Goal: Information Seeking & Learning: Learn about a topic

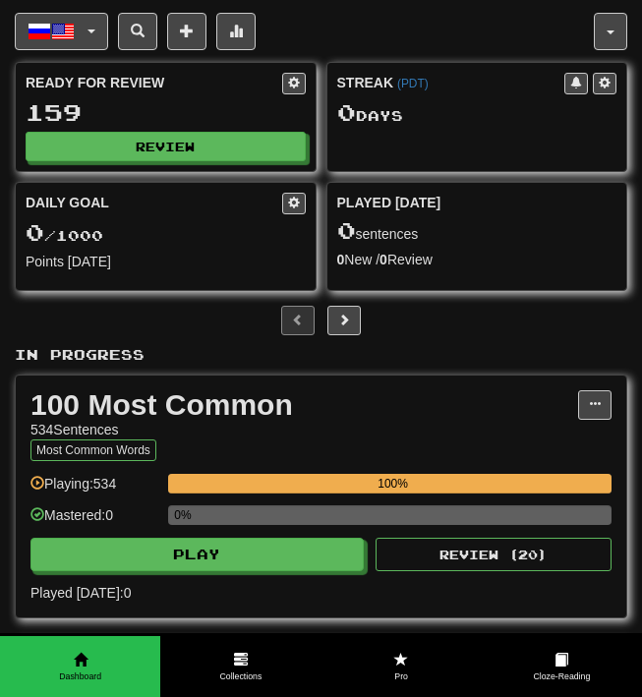
click at [208, 129] on div "Ready for Review 159 Review" at bounding box center [166, 117] width 300 height 108
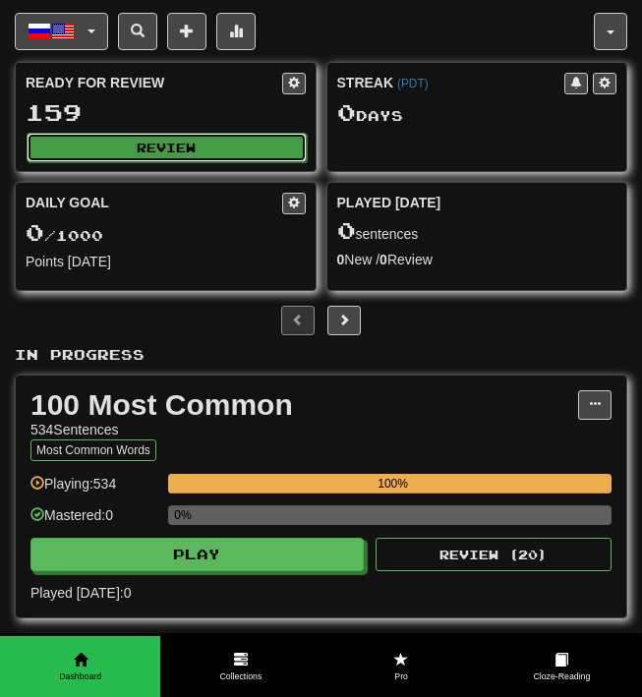
click at [209, 155] on button "Review" at bounding box center [167, 148] width 280 height 30
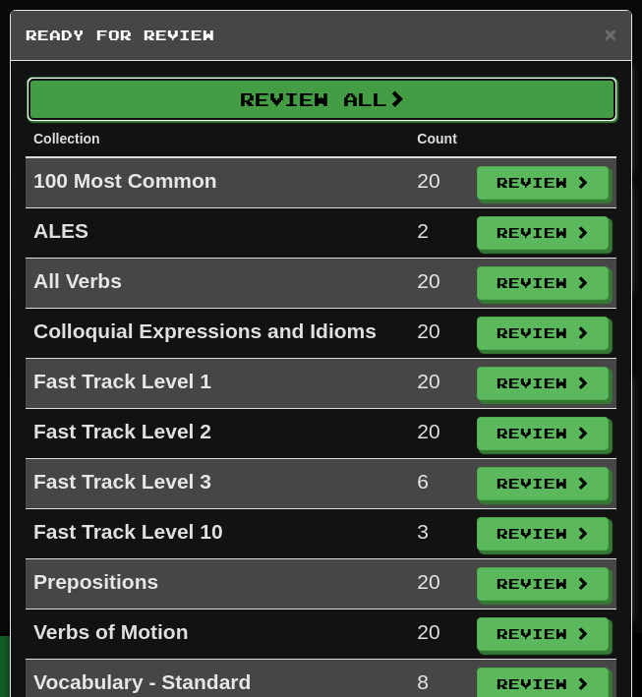
click at [261, 92] on button "Review All" at bounding box center [322, 99] width 591 height 45
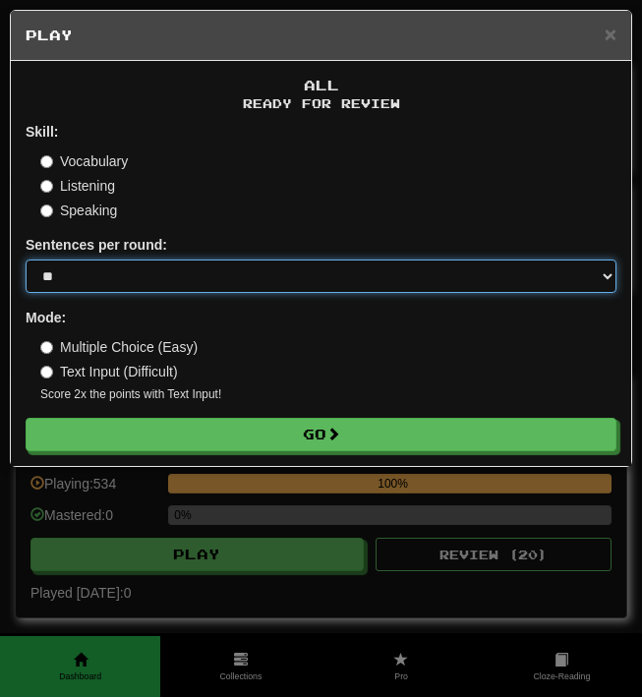
click at [132, 273] on select "* ** ** ** ** ** *** ********" at bounding box center [321, 276] width 591 height 33
select select "********"
click at [26, 260] on select "* ** ** ** ** ** *** ********" at bounding box center [321, 276] width 591 height 33
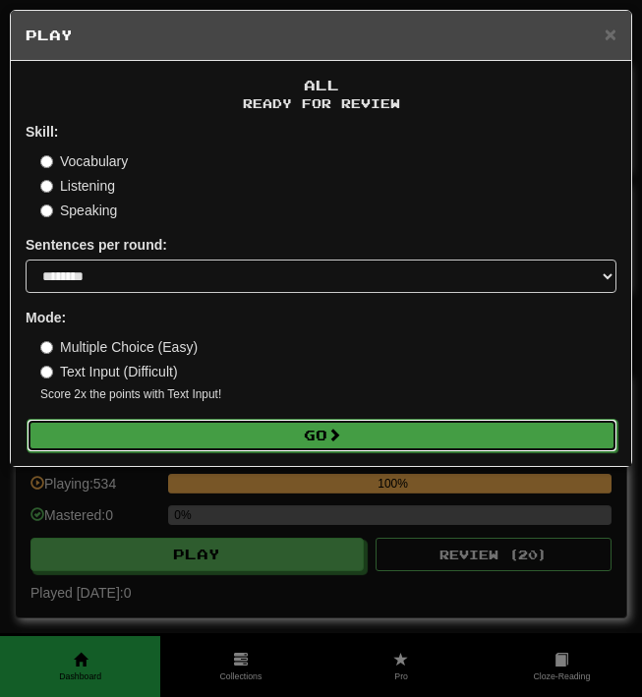
click at [90, 433] on button "Go" at bounding box center [322, 435] width 591 height 33
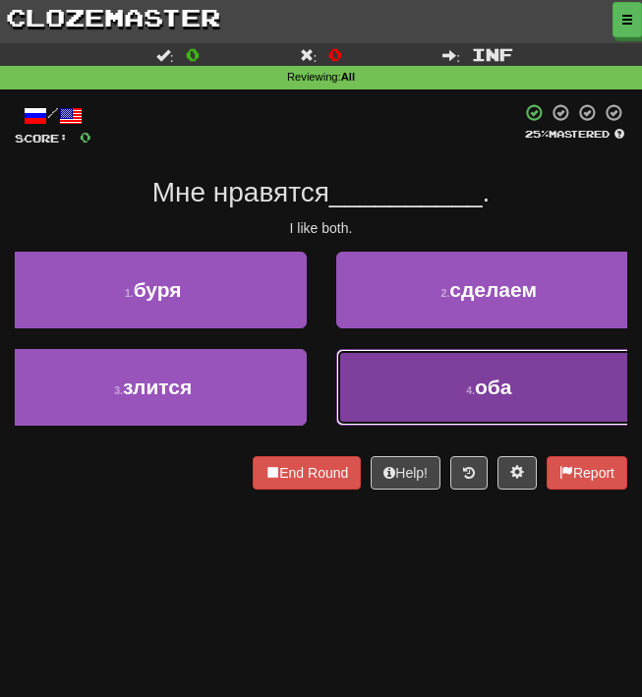
click at [367, 378] on button "4 . оба" at bounding box center [489, 387] width 307 height 77
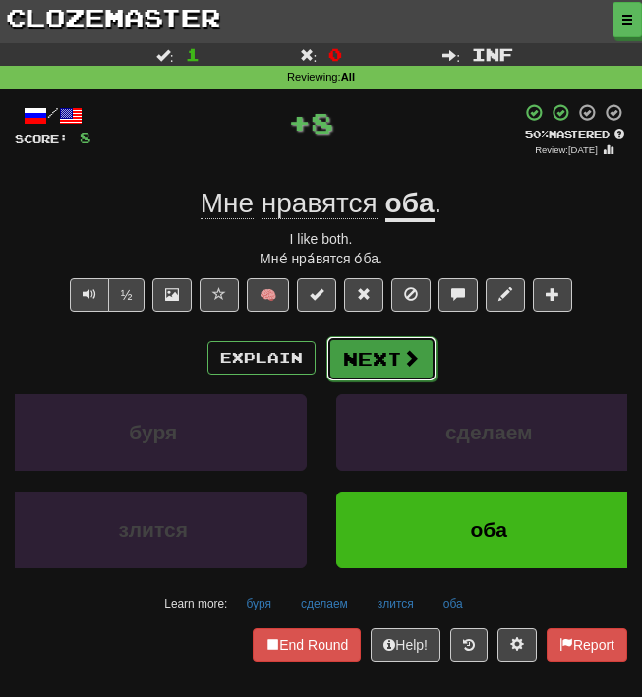
click at [374, 364] on button "Next" at bounding box center [382, 358] width 110 height 45
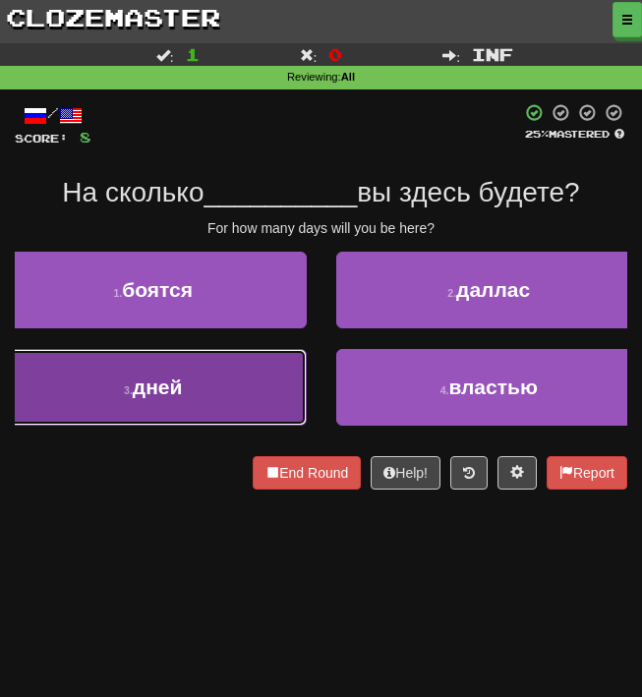
click at [238, 394] on button "3 . дней" at bounding box center [153, 387] width 307 height 77
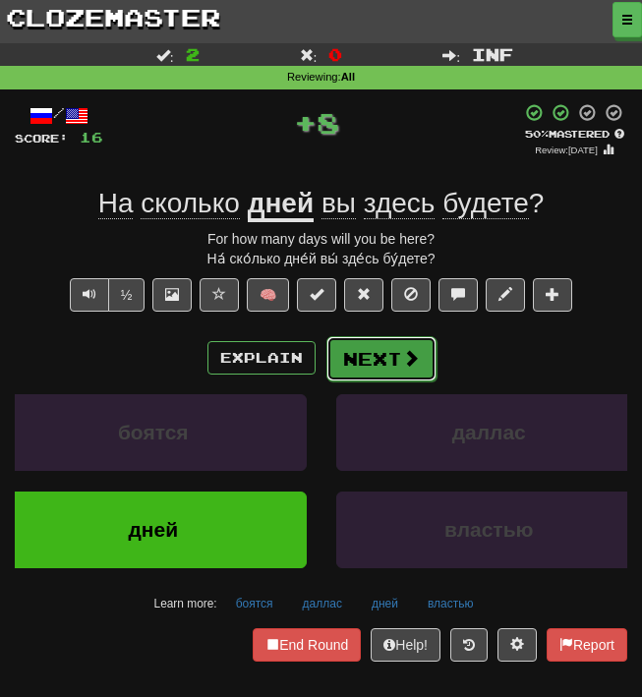
click at [346, 364] on button "Next" at bounding box center [382, 358] width 110 height 45
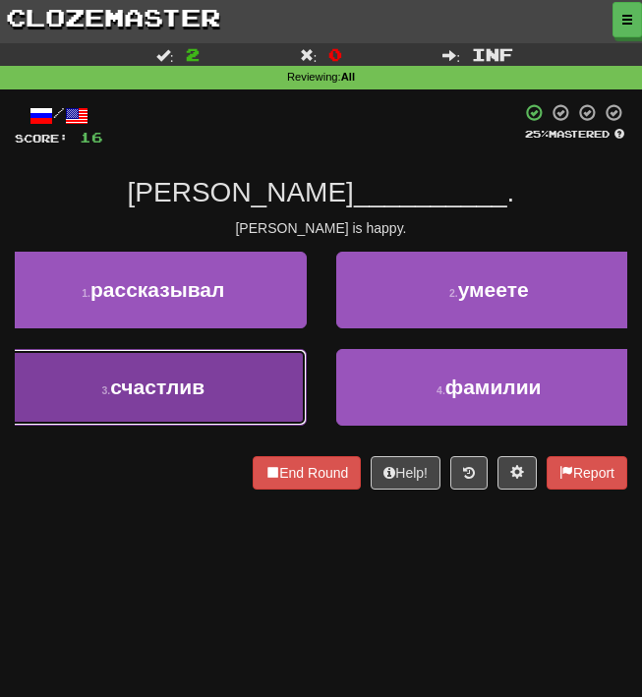
click at [282, 385] on button "3 . счастлив" at bounding box center [153, 387] width 307 height 77
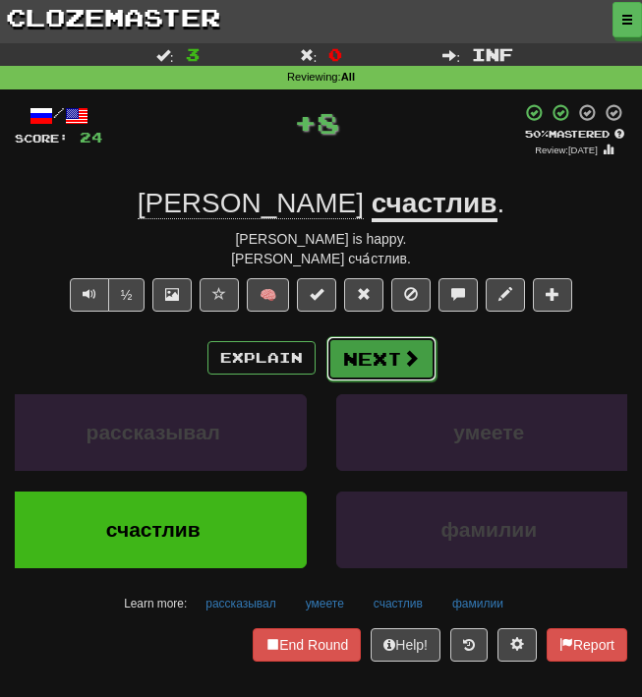
click at [354, 364] on button "Next" at bounding box center [382, 358] width 110 height 45
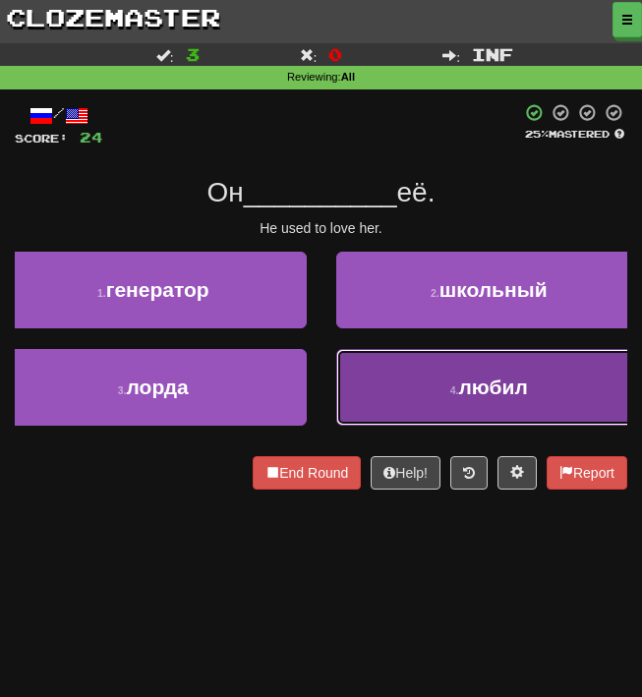
click at [359, 369] on button "4 . любил" at bounding box center [489, 387] width 307 height 77
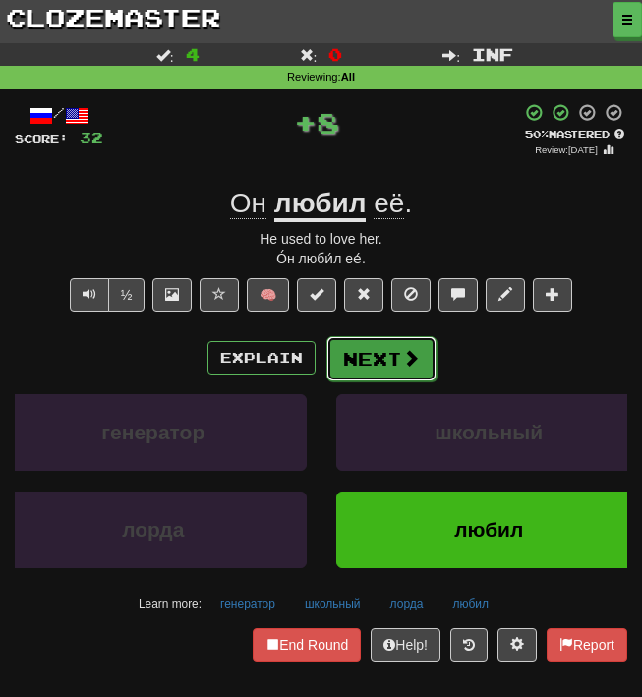
click at [372, 352] on button "Next" at bounding box center [382, 358] width 110 height 45
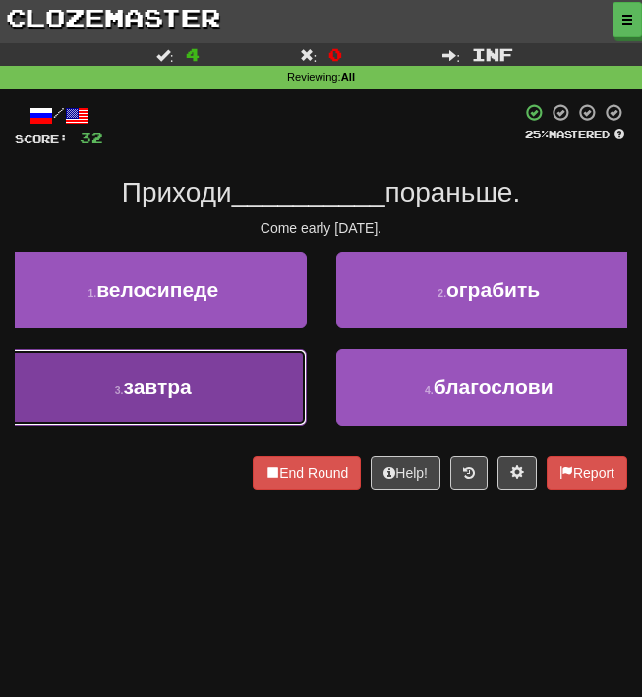
click at [258, 371] on button "3 . [DATE]" at bounding box center [153, 387] width 307 height 77
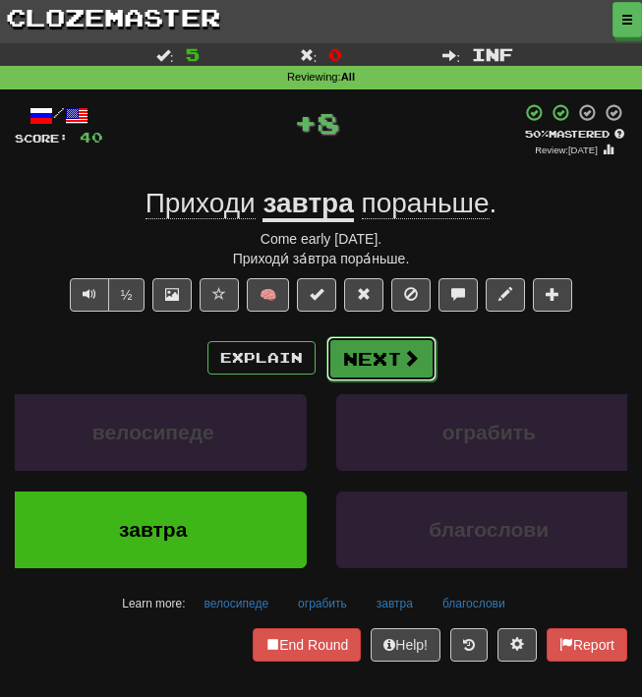
click at [363, 356] on button "Next" at bounding box center [382, 358] width 110 height 45
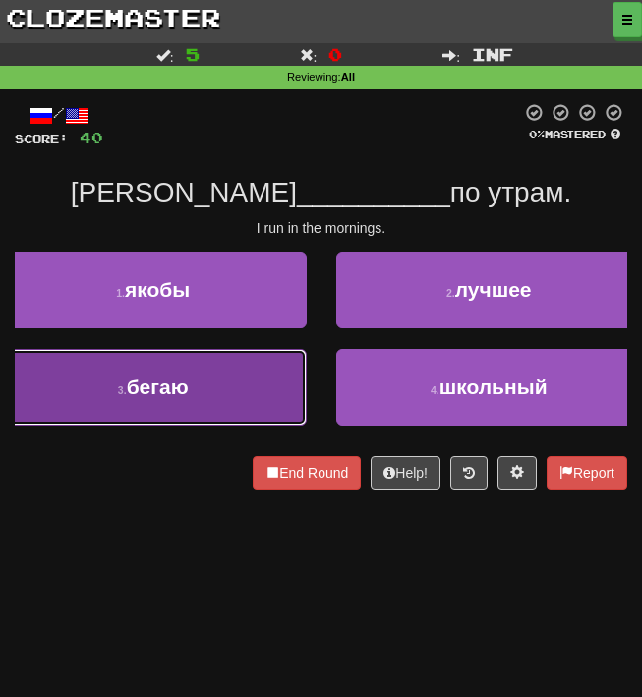
click at [297, 391] on button "3 . бегаю" at bounding box center [153, 387] width 307 height 77
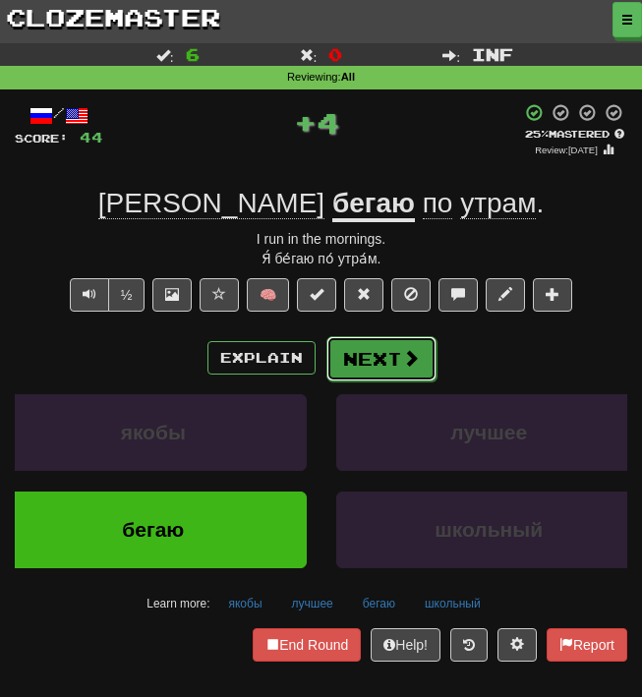
click at [404, 359] on span at bounding box center [411, 358] width 18 height 18
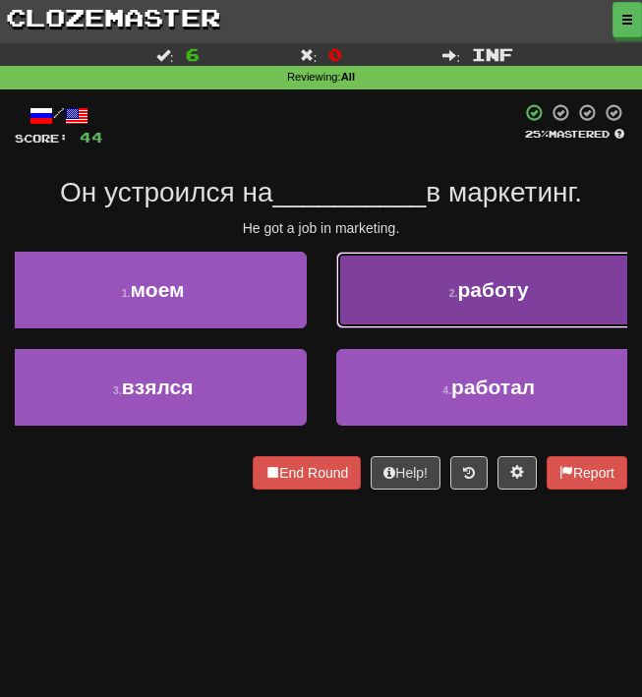
click at [350, 289] on button "2 . работу" at bounding box center [489, 290] width 307 height 77
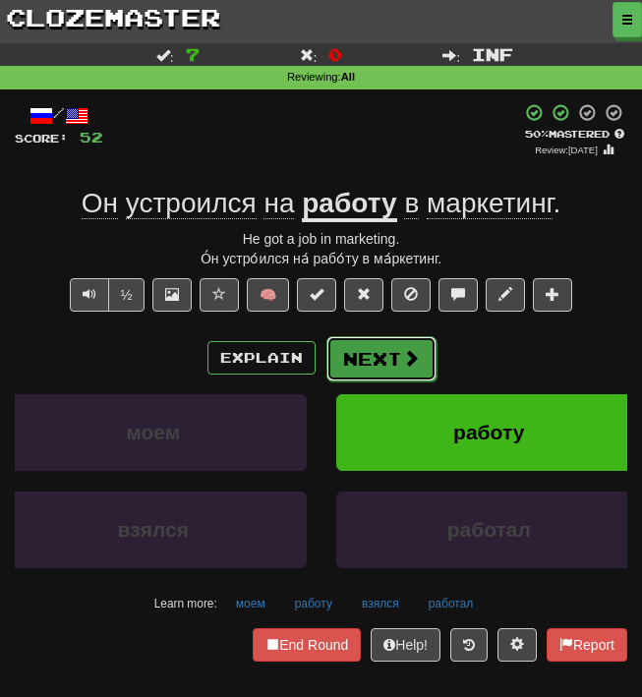
click at [373, 354] on button "Next" at bounding box center [382, 358] width 110 height 45
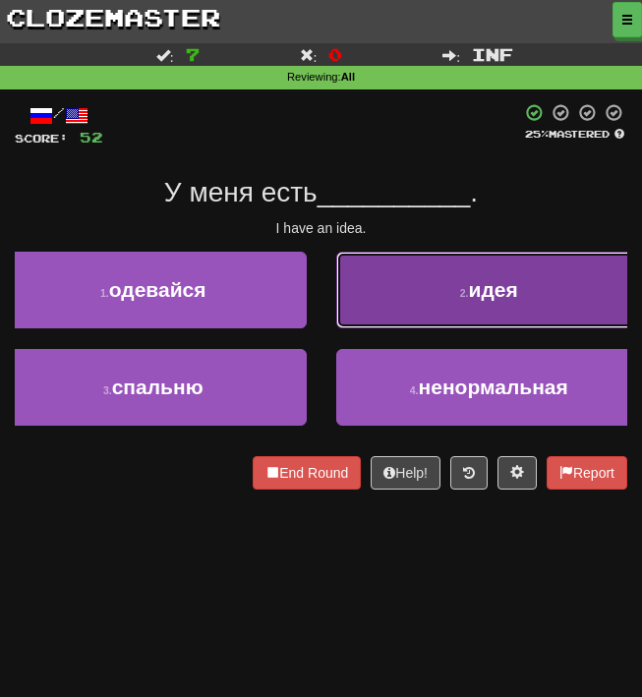
click at [420, 289] on button "2 . идея" at bounding box center [489, 290] width 307 height 77
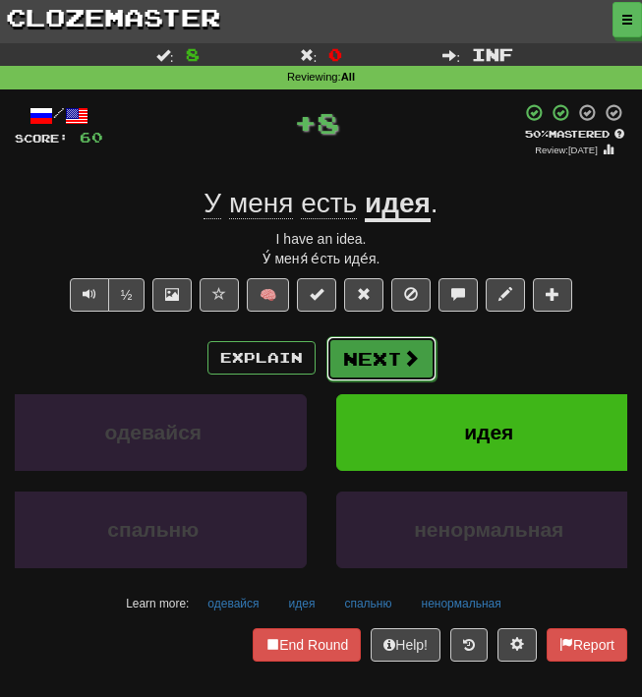
click at [388, 356] on button "Next" at bounding box center [382, 358] width 110 height 45
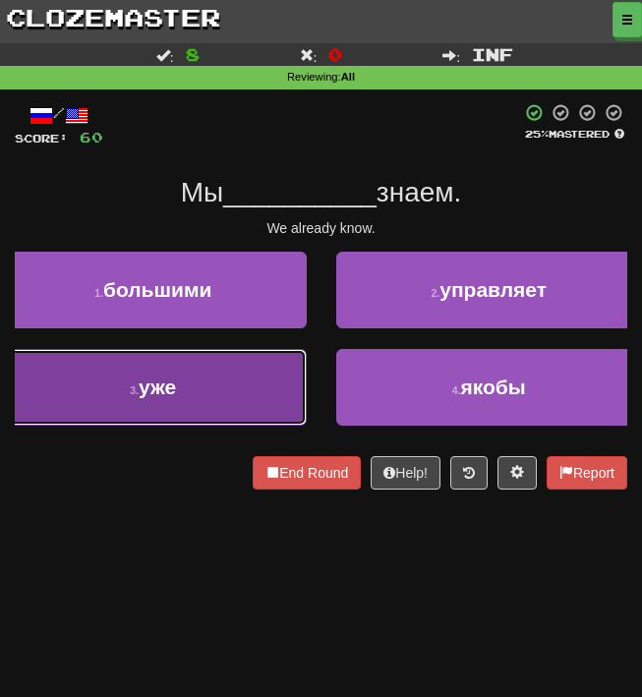
click at [235, 378] on button "3 . уже" at bounding box center [153, 387] width 307 height 77
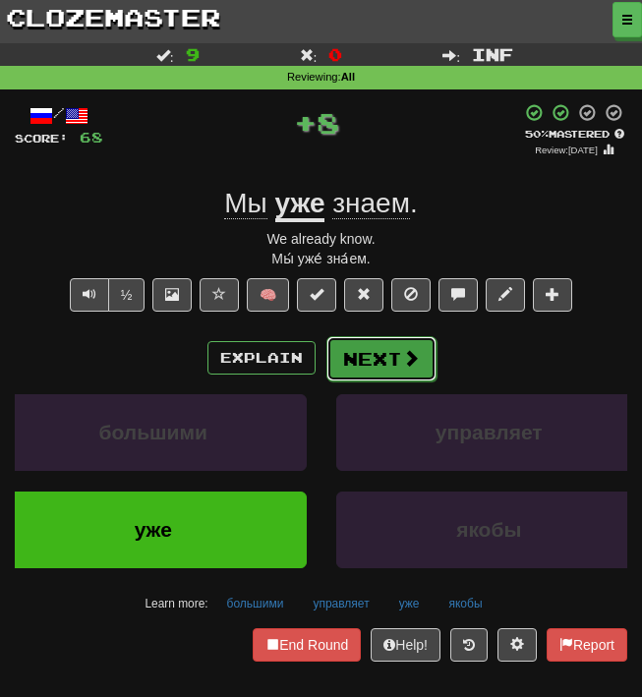
click at [404, 363] on span at bounding box center [411, 358] width 18 height 18
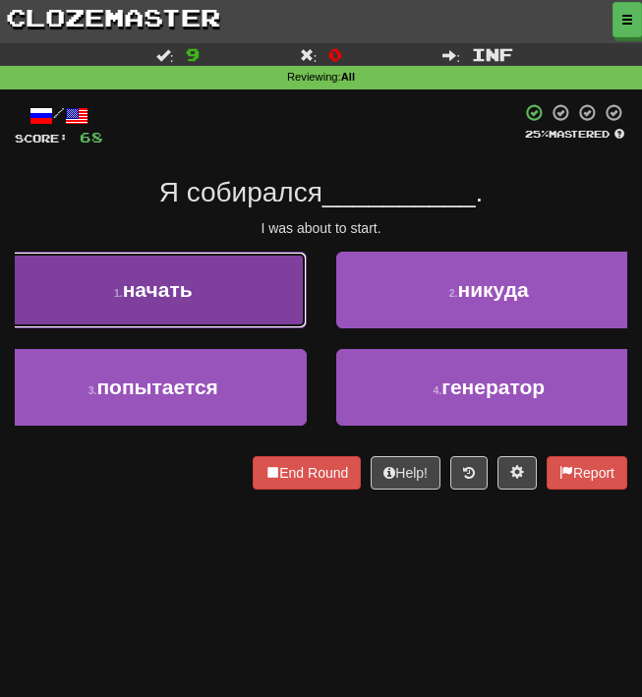
click at [249, 312] on button "1 . начать" at bounding box center [153, 290] width 307 height 77
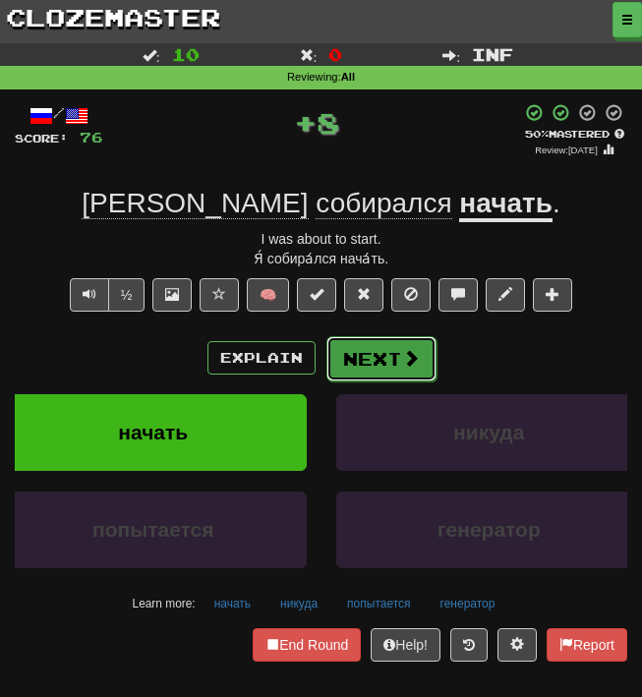
click at [384, 356] on button "Next" at bounding box center [382, 358] width 110 height 45
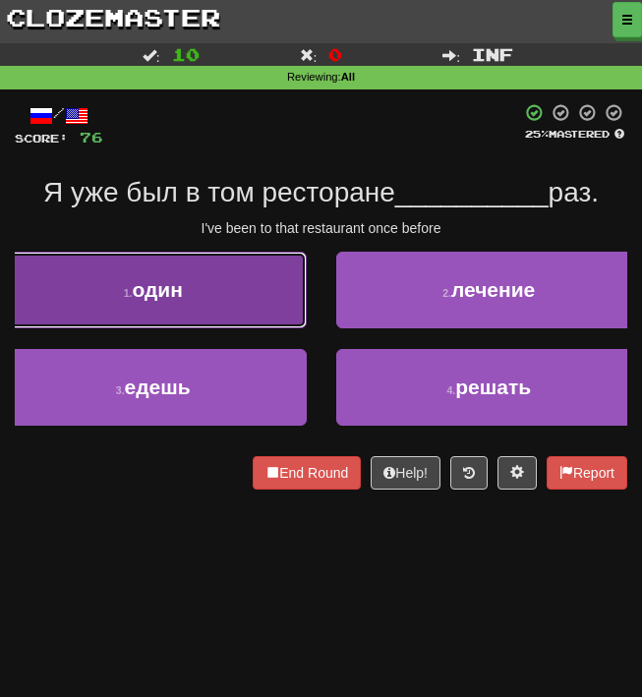
click at [230, 296] on button "1 . один" at bounding box center [153, 290] width 307 height 77
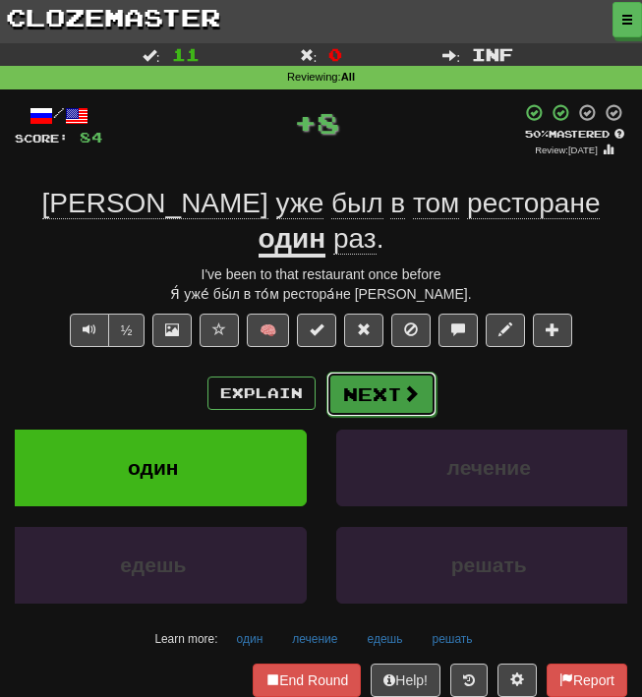
click at [382, 372] on button "Next" at bounding box center [382, 394] width 110 height 45
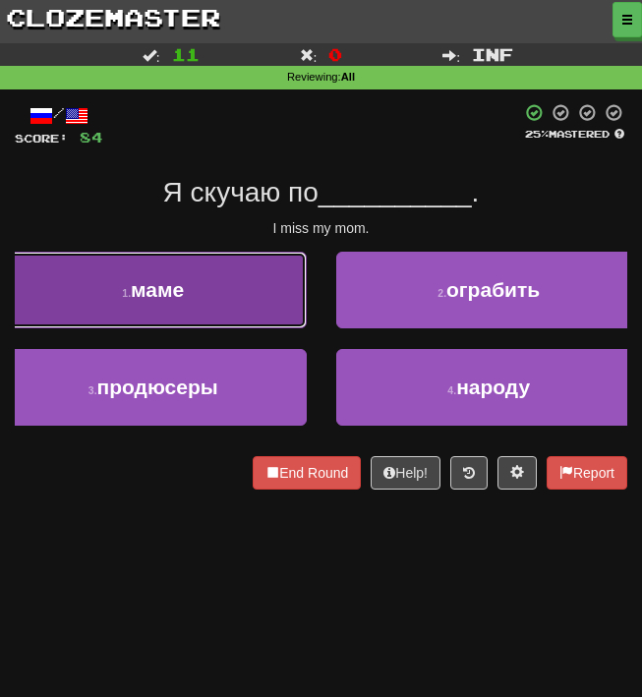
click at [250, 312] on button "1 . маме" at bounding box center [153, 290] width 307 height 77
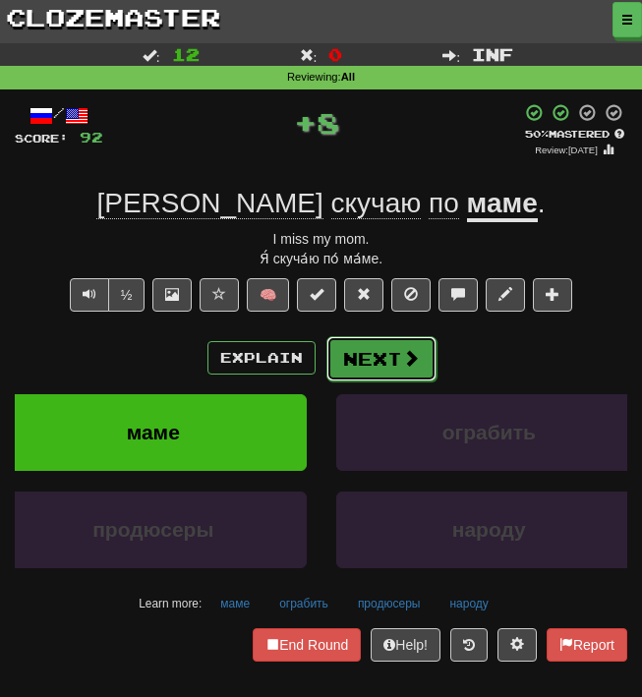
click at [375, 358] on button "Next" at bounding box center [382, 358] width 110 height 45
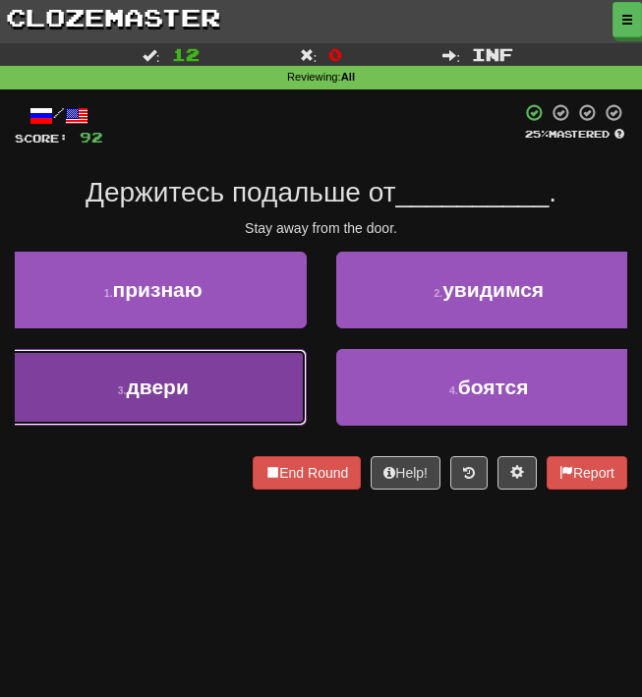
click at [269, 371] on button "3 . двери" at bounding box center [153, 387] width 307 height 77
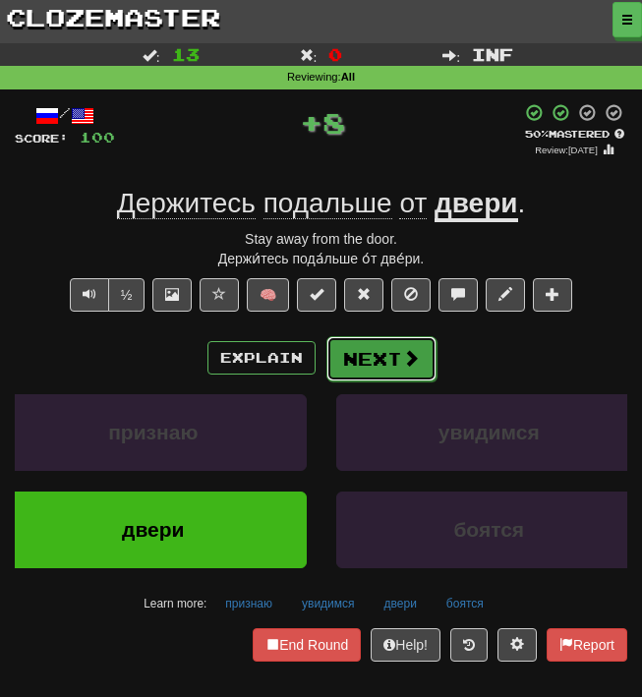
click at [364, 361] on button "Next" at bounding box center [382, 358] width 110 height 45
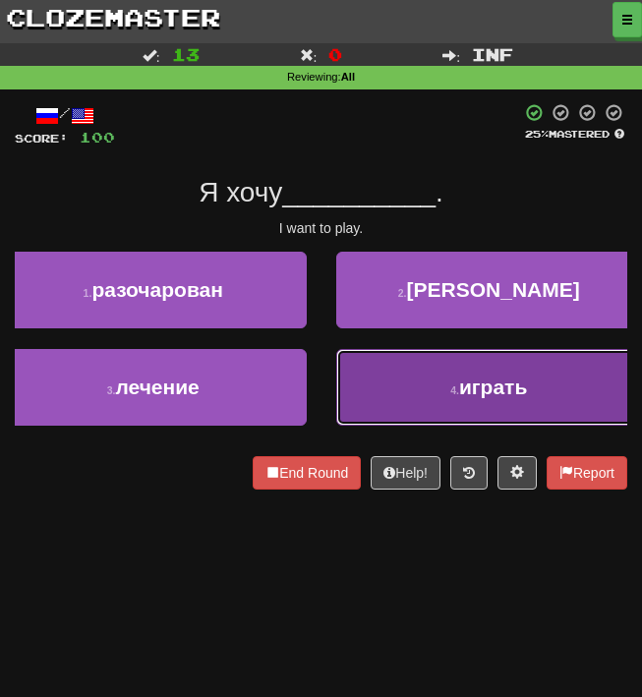
click at [388, 380] on button "4 . играть" at bounding box center [489, 387] width 307 height 77
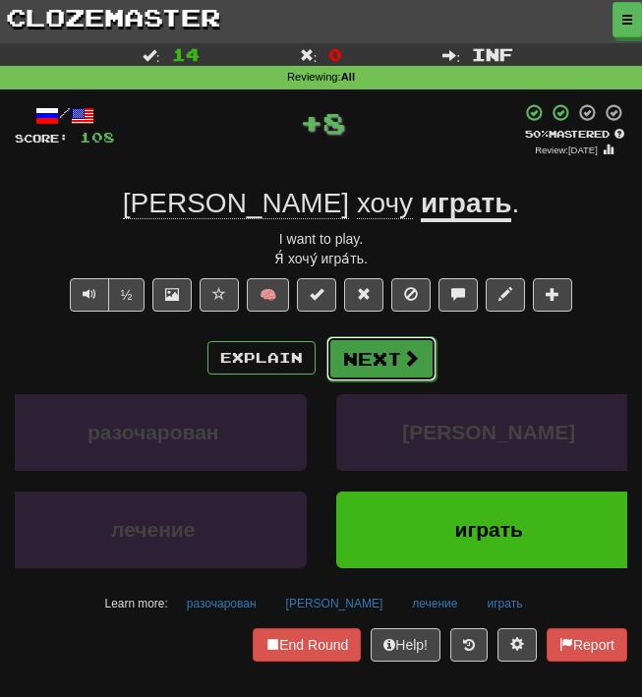
click at [365, 355] on button "Next" at bounding box center [382, 358] width 110 height 45
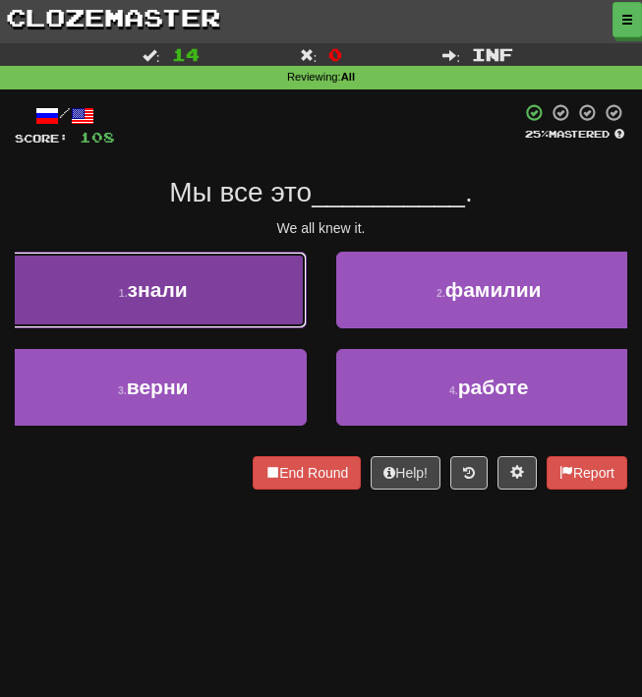
click at [256, 321] on button "1 . знали" at bounding box center [153, 290] width 307 height 77
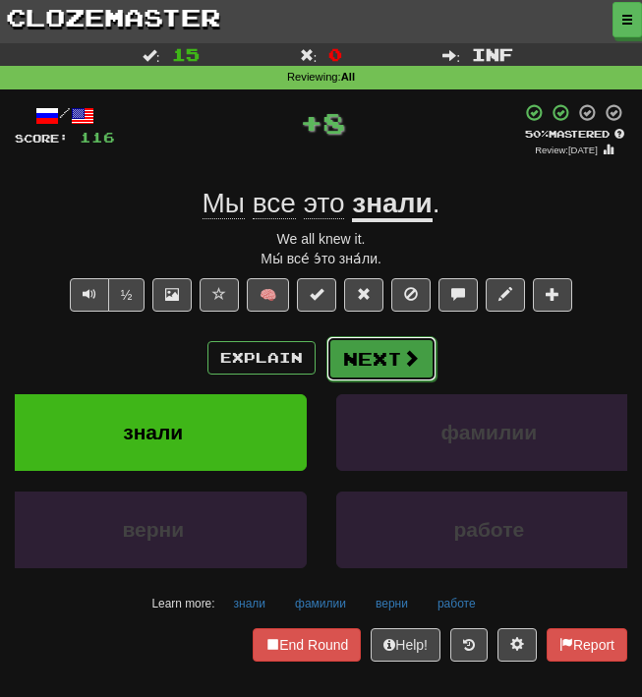
click at [369, 358] on button "Next" at bounding box center [382, 358] width 110 height 45
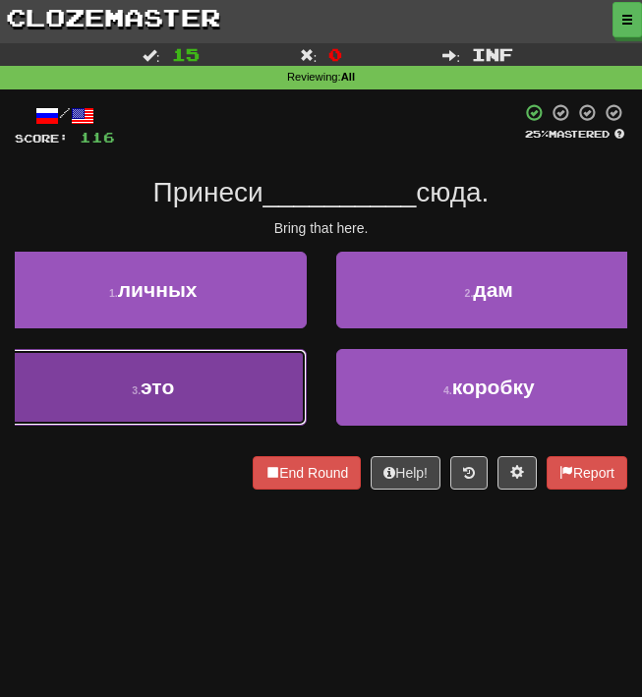
click at [275, 364] on button "3 . это" at bounding box center [153, 387] width 307 height 77
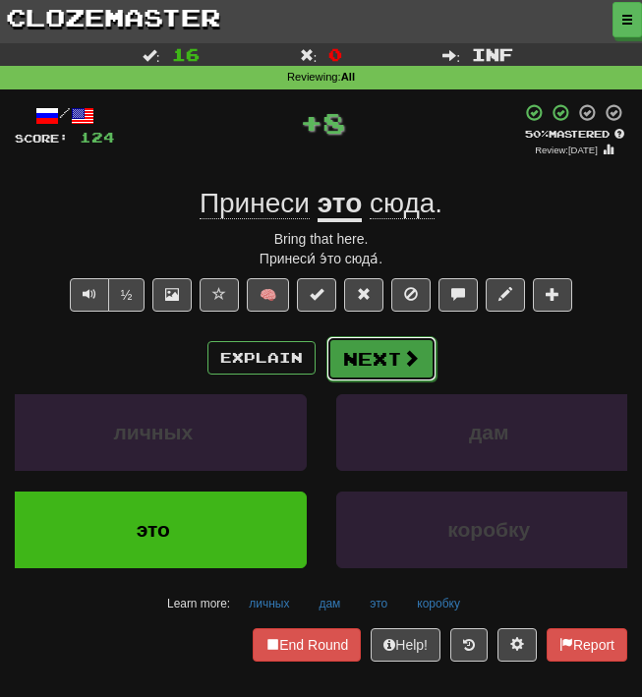
click at [384, 356] on button "Next" at bounding box center [382, 358] width 110 height 45
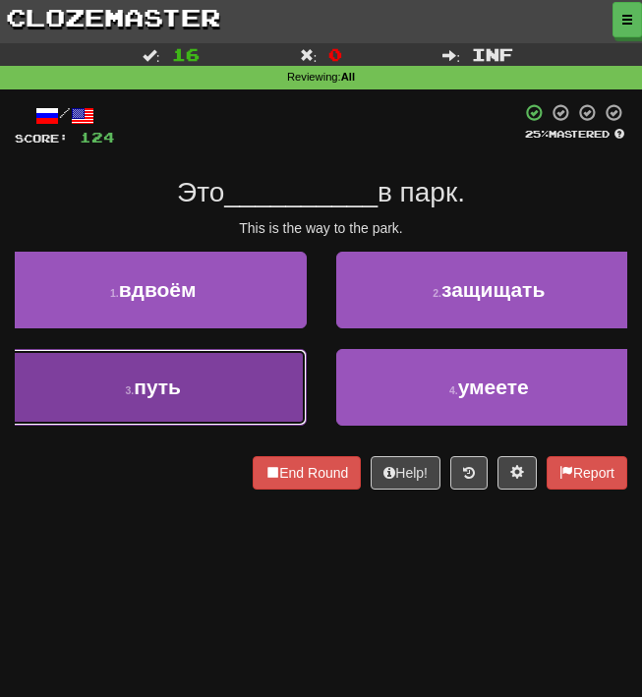
click at [242, 369] on button "3 . путь" at bounding box center [153, 387] width 307 height 77
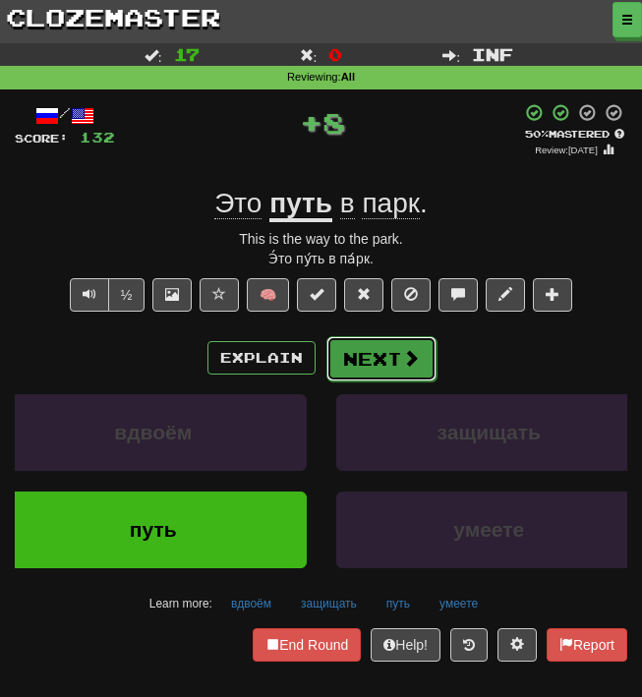
click at [342, 362] on button "Next" at bounding box center [382, 358] width 110 height 45
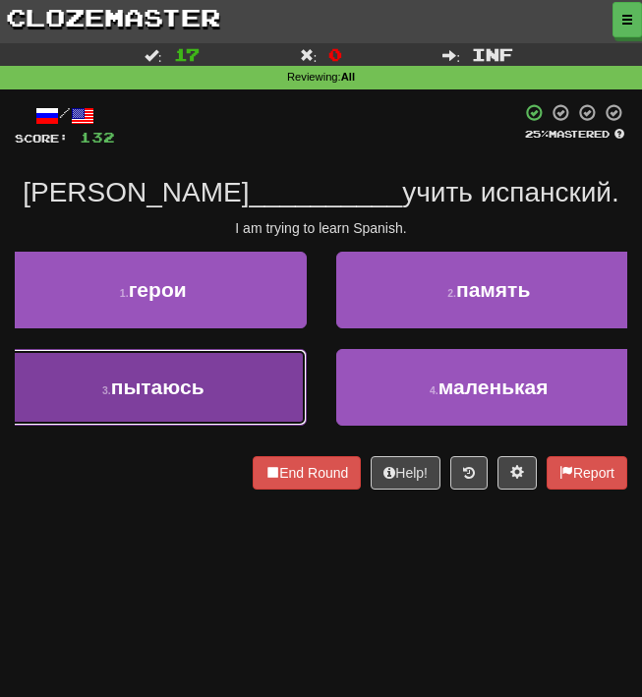
click at [248, 360] on button "3 . пытаюсь" at bounding box center [153, 387] width 307 height 77
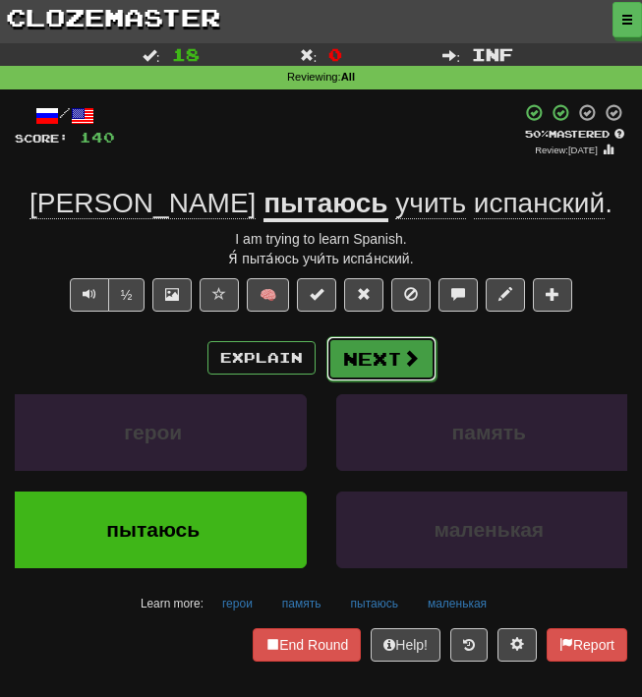
click at [371, 338] on button "Next" at bounding box center [382, 358] width 110 height 45
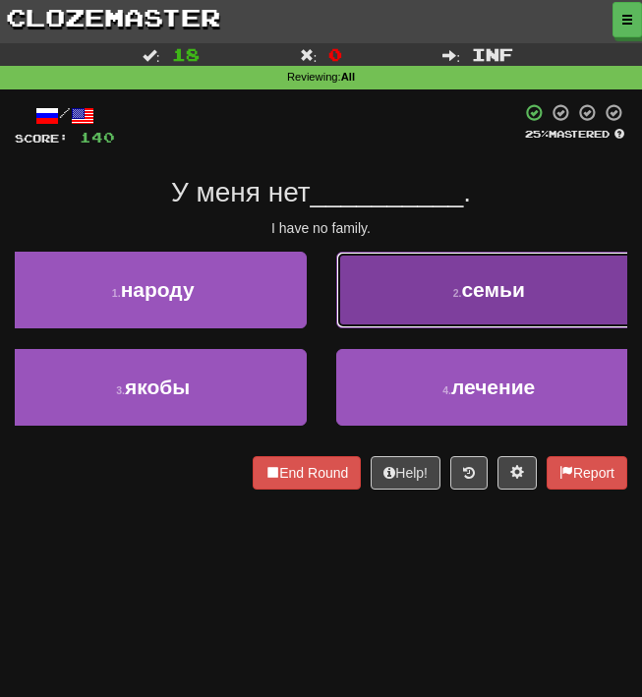
click at [369, 280] on button "2 . семьи" at bounding box center [489, 290] width 307 height 77
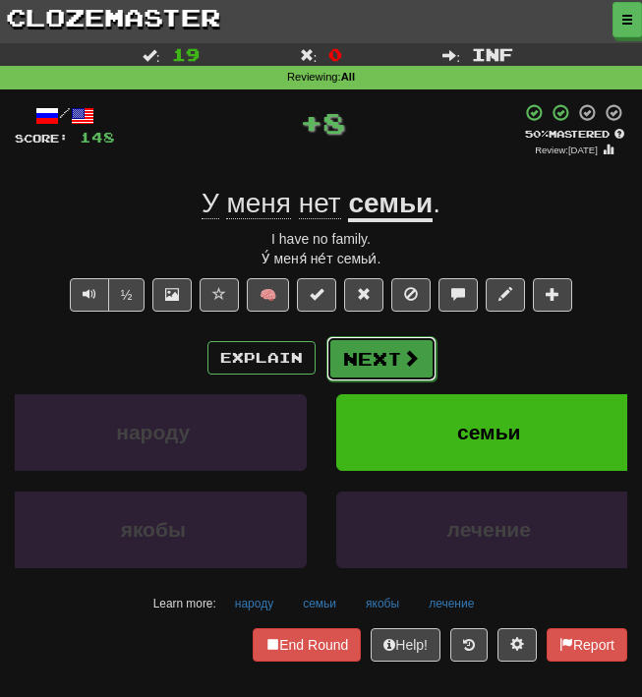
click at [383, 366] on button "Next" at bounding box center [382, 358] width 110 height 45
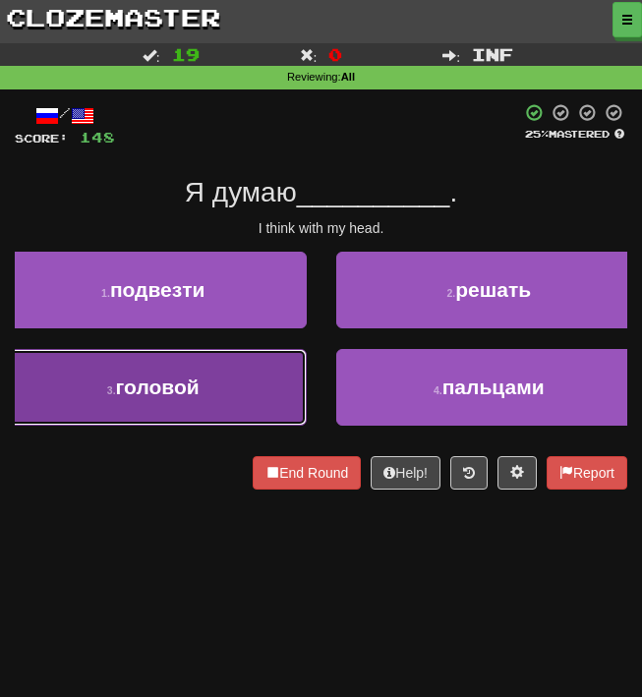
click at [196, 416] on button "3 . головой" at bounding box center [153, 387] width 307 height 77
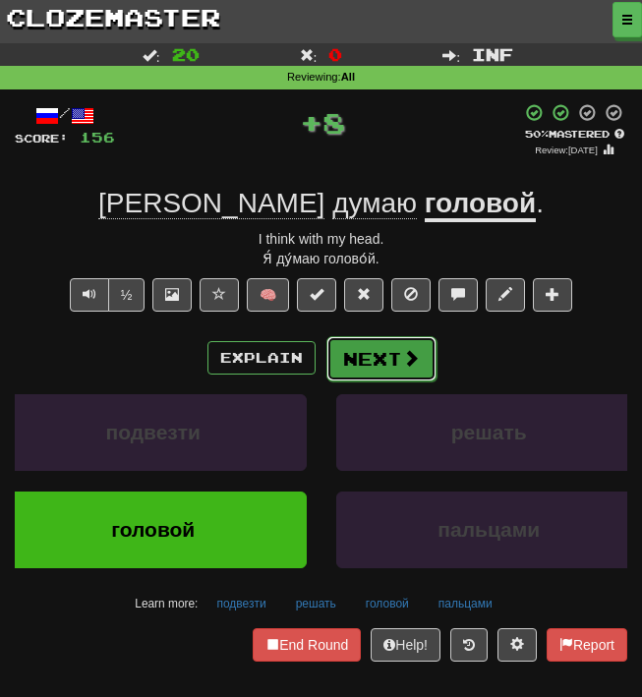
click at [344, 365] on button "Next" at bounding box center [382, 358] width 110 height 45
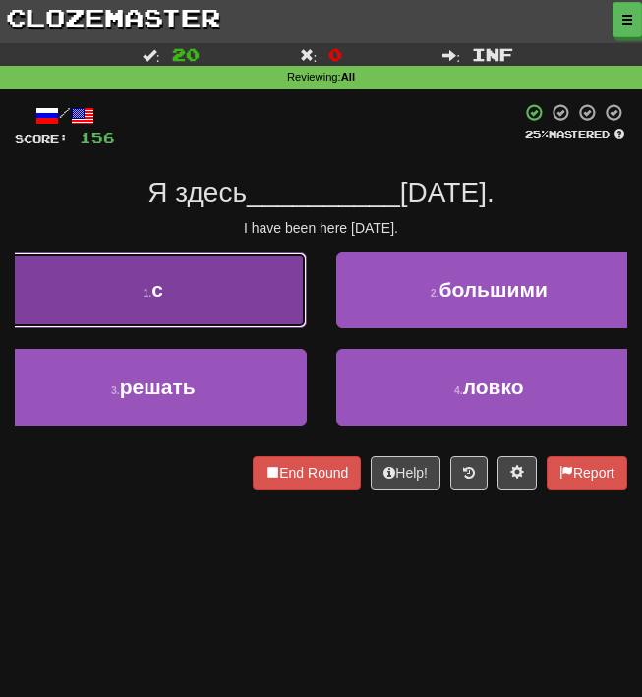
click at [254, 296] on button "1 . с" at bounding box center [153, 290] width 307 height 77
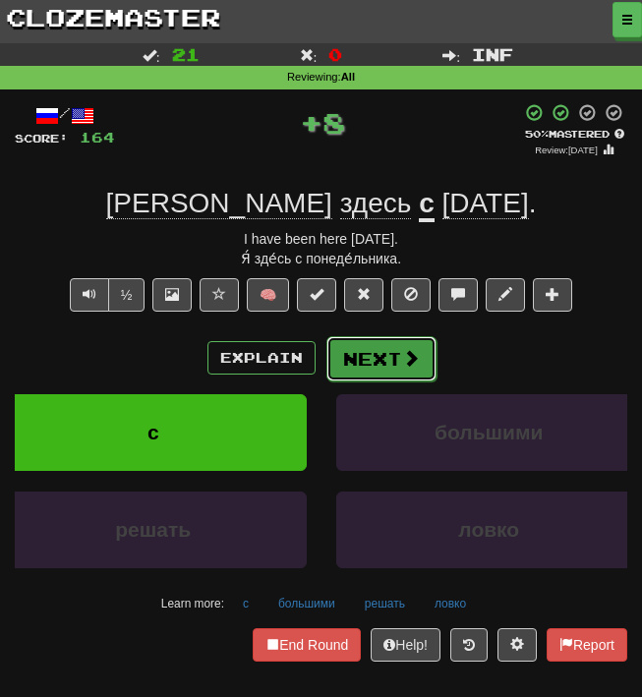
click at [392, 356] on button "Next" at bounding box center [382, 358] width 110 height 45
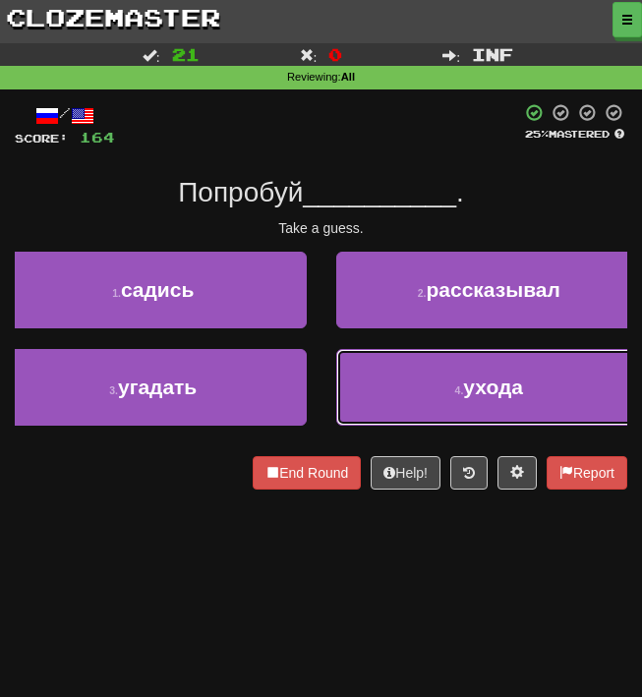
click at [392, 356] on button "4 . ухода" at bounding box center [489, 387] width 307 height 77
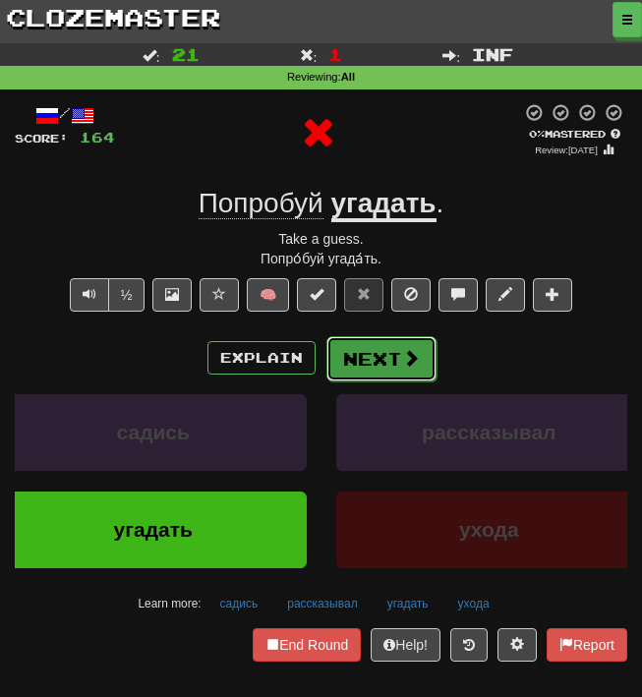
click at [400, 373] on button "Next" at bounding box center [382, 358] width 110 height 45
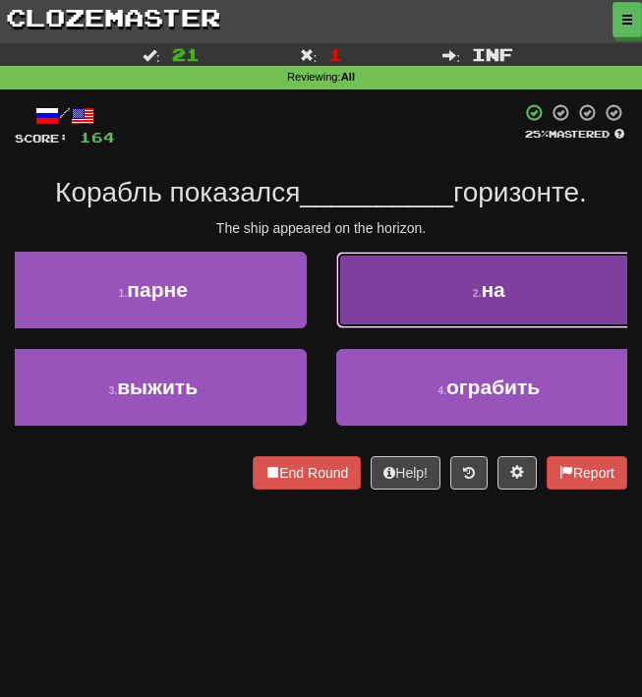
click at [435, 312] on button "2 . на" at bounding box center [489, 290] width 307 height 77
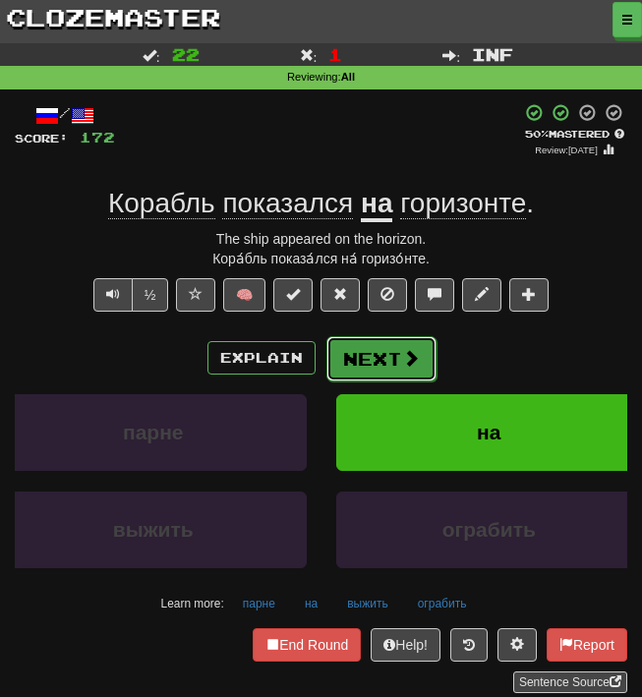
click at [380, 341] on button "Next" at bounding box center [382, 358] width 110 height 45
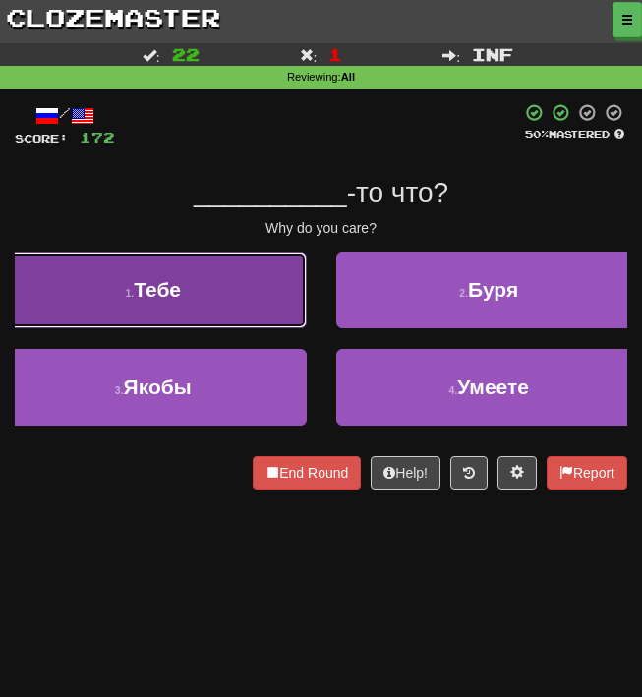
click at [256, 291] on button "1 . [GEOGRAPHIC_DATA]" at bounding box center [153, 290] width 307 height 77
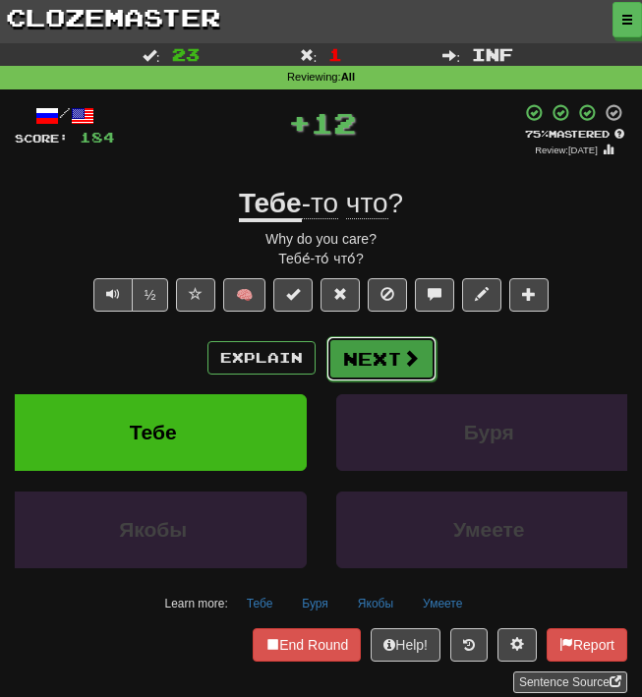
click at [397, 357] on button "Next" at bounding box center [382, 358] width 110 height 45
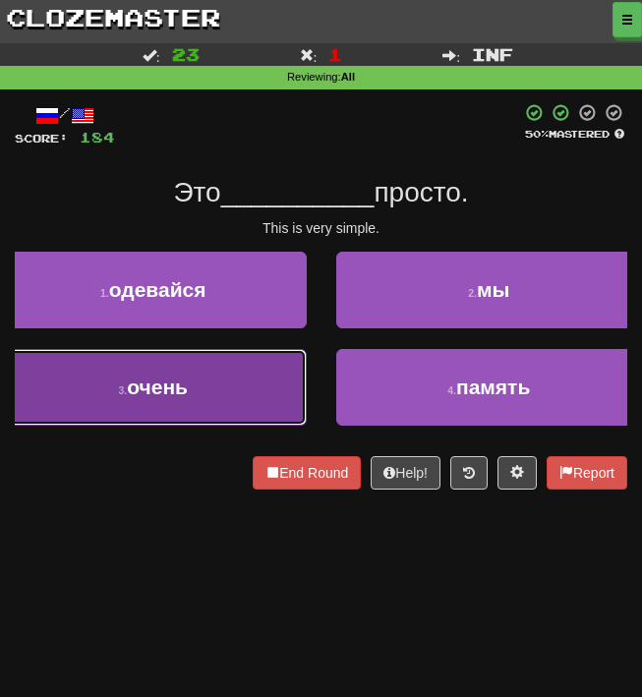
click at [184, 412] on button "3 . очень" at bounding box center [153, 387] width 307 height 77
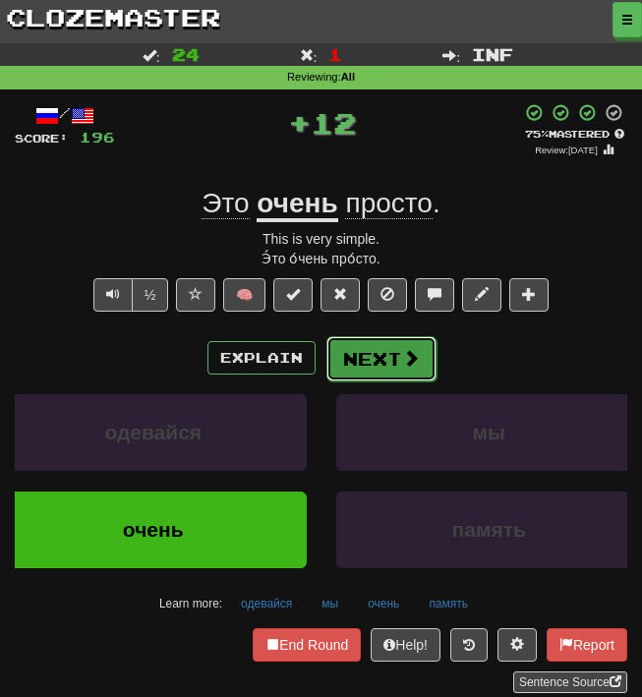
click at [375, 354] on button "Next" at bounding box center [382, 358] width 110 height 45
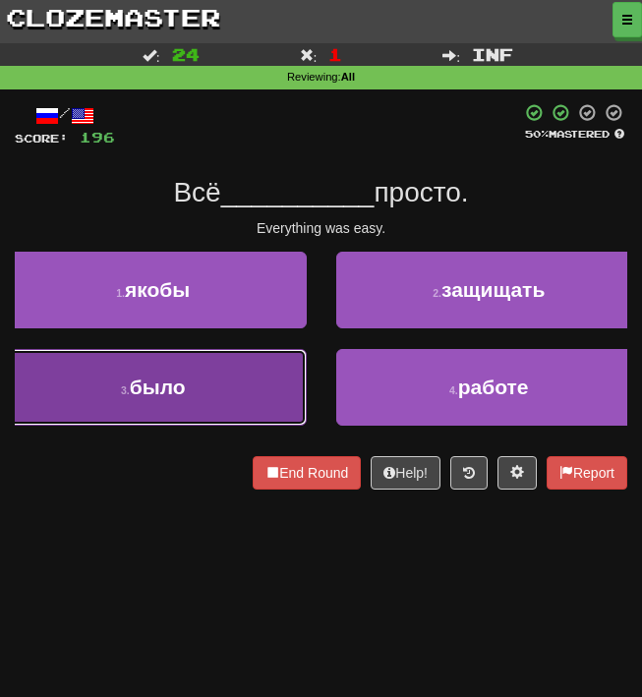
click at [263, 365] on button "3 . было" at bounding box center [153, 387] width 307 height 77
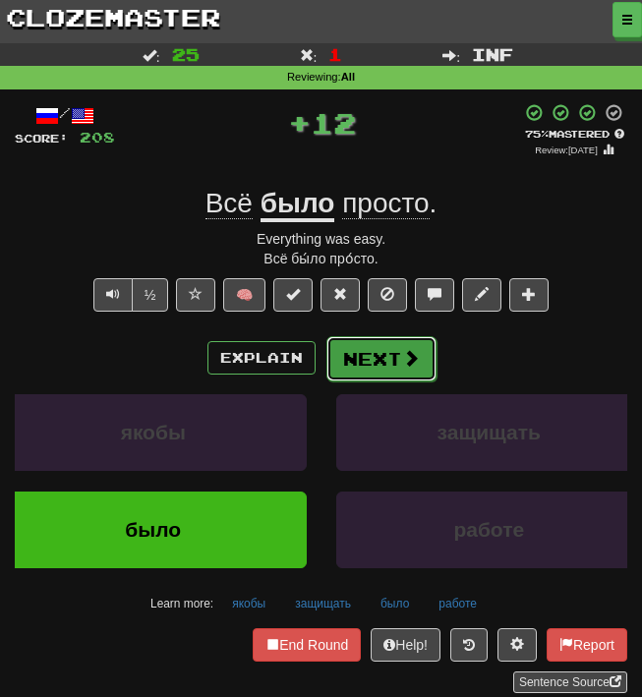
click at [382, 354] on button "Next" at bounding box center [382, 358] width 110 height 45
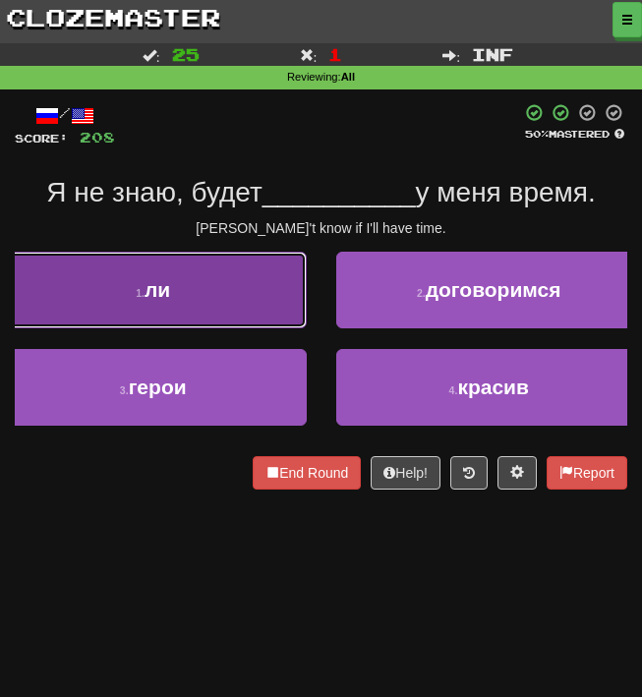
click at [213, 305] on button "1 . ли" at bounding box center [153, 290] width 307 height 77
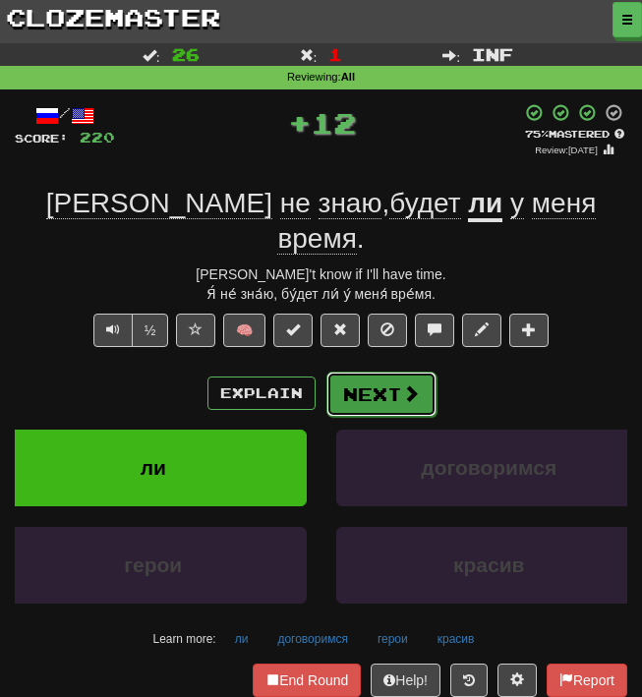
click at [404, 385] on span at bounding box center [411, 394] width 18 height 18
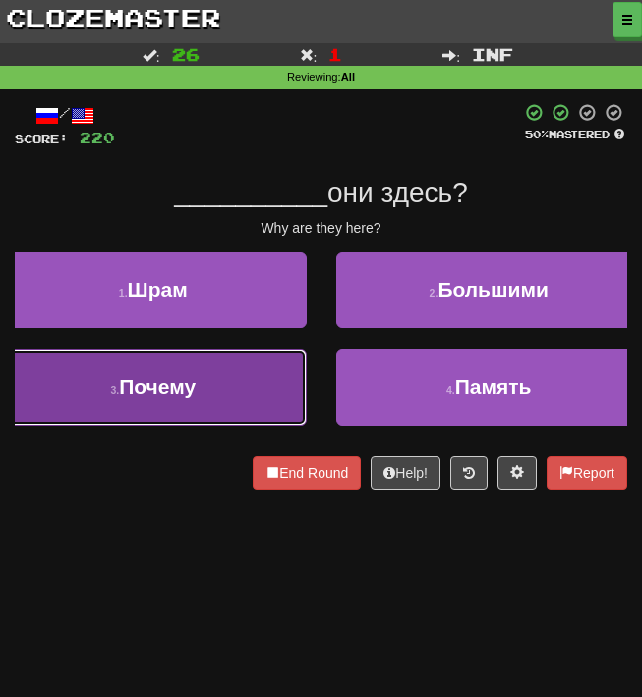
click at [225, 363] on button "3 . Почему" at bounding box center [153, 387] width 307 height 77
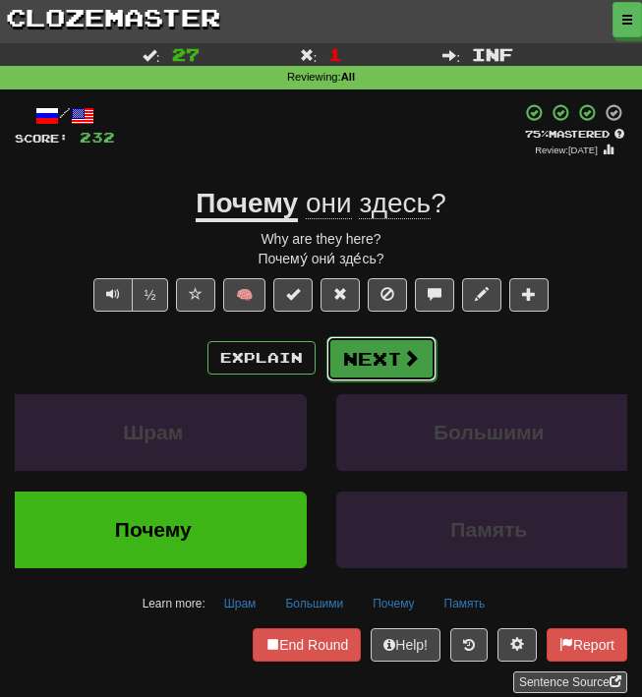
click at [385, 344] on button "Next" at bounding box center [382, 358] width 110 height 45
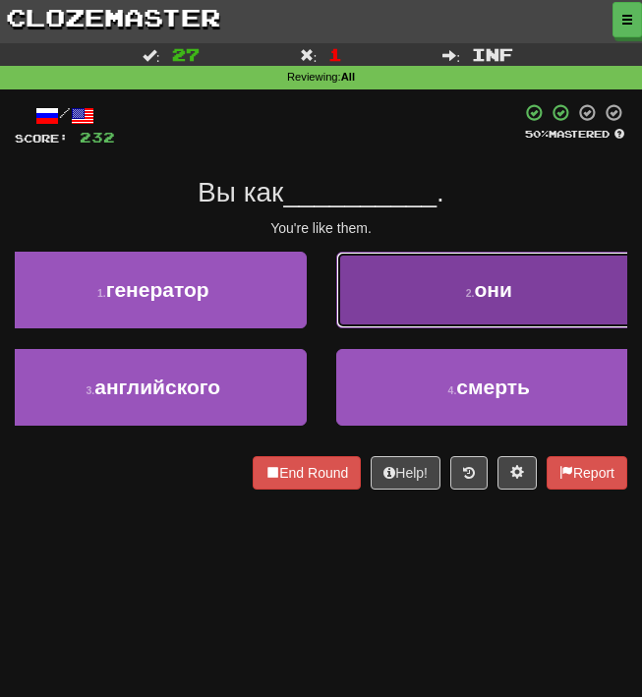
click at [450, 263] on button "2 . они" at bounding box center [489, 290] width 307 height 77
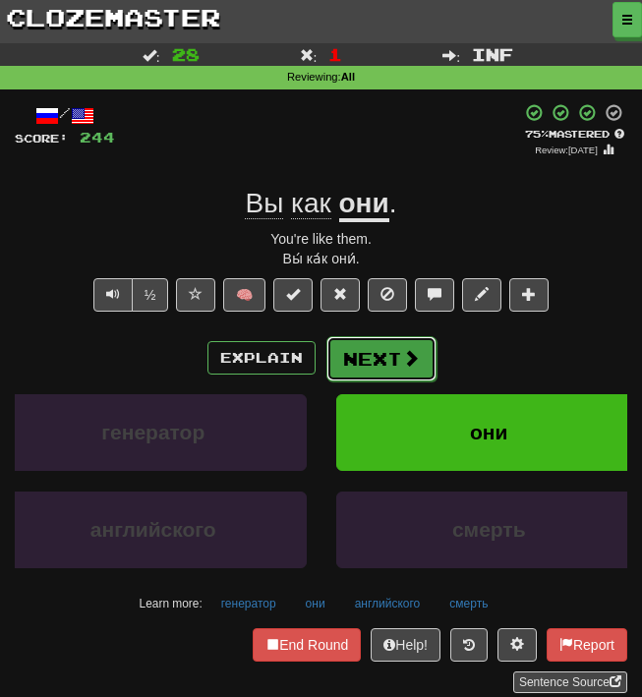
click at [379, 350] on button "Next" at bounding box center [382, 358] width 110 height 45
